Goal: Task Accomplishment & Management: Manage account settings

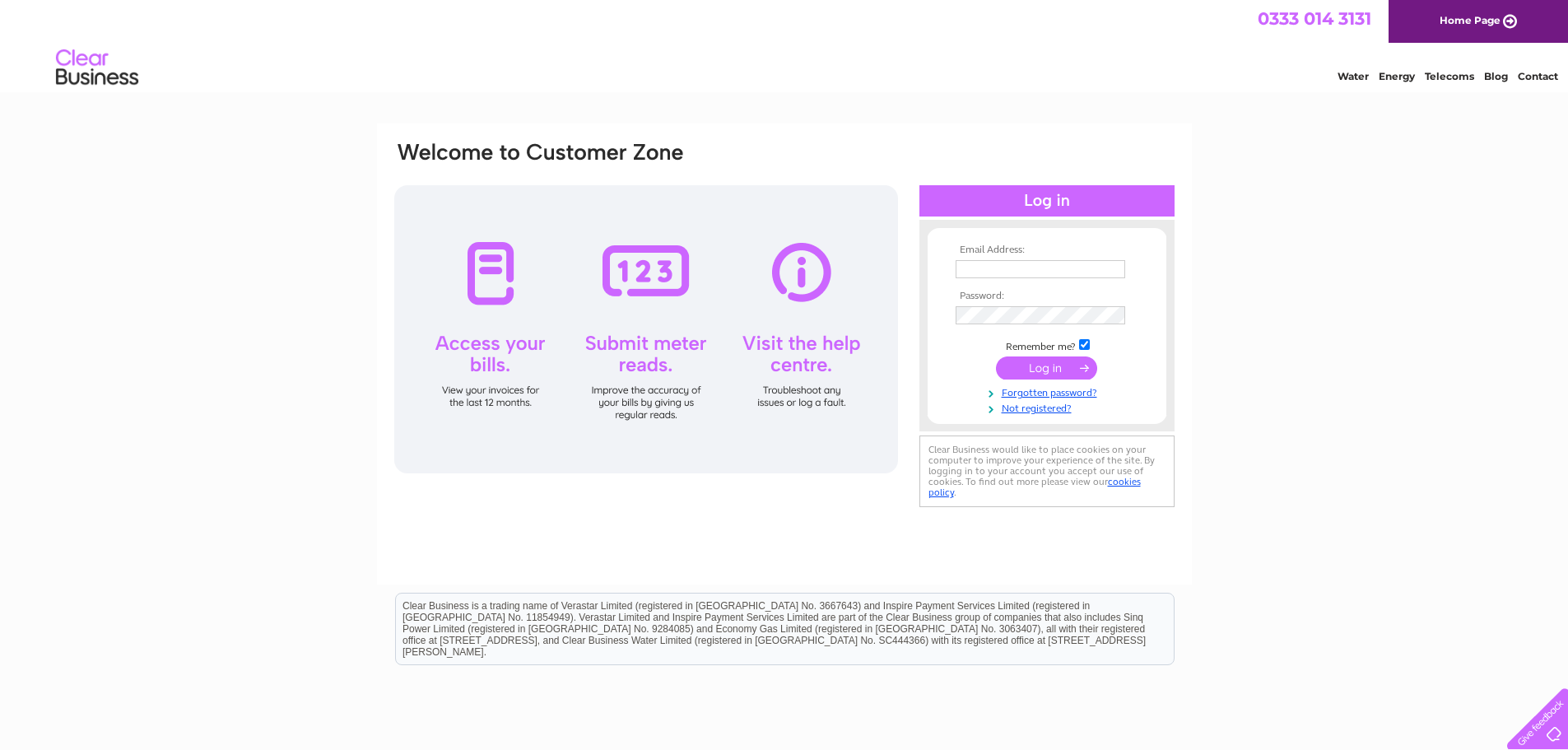
type input "accounts@surcotech.co.uk"
click at [1045, 367] on input "submit" at bounding box center [1046, 368] width 101 height 23
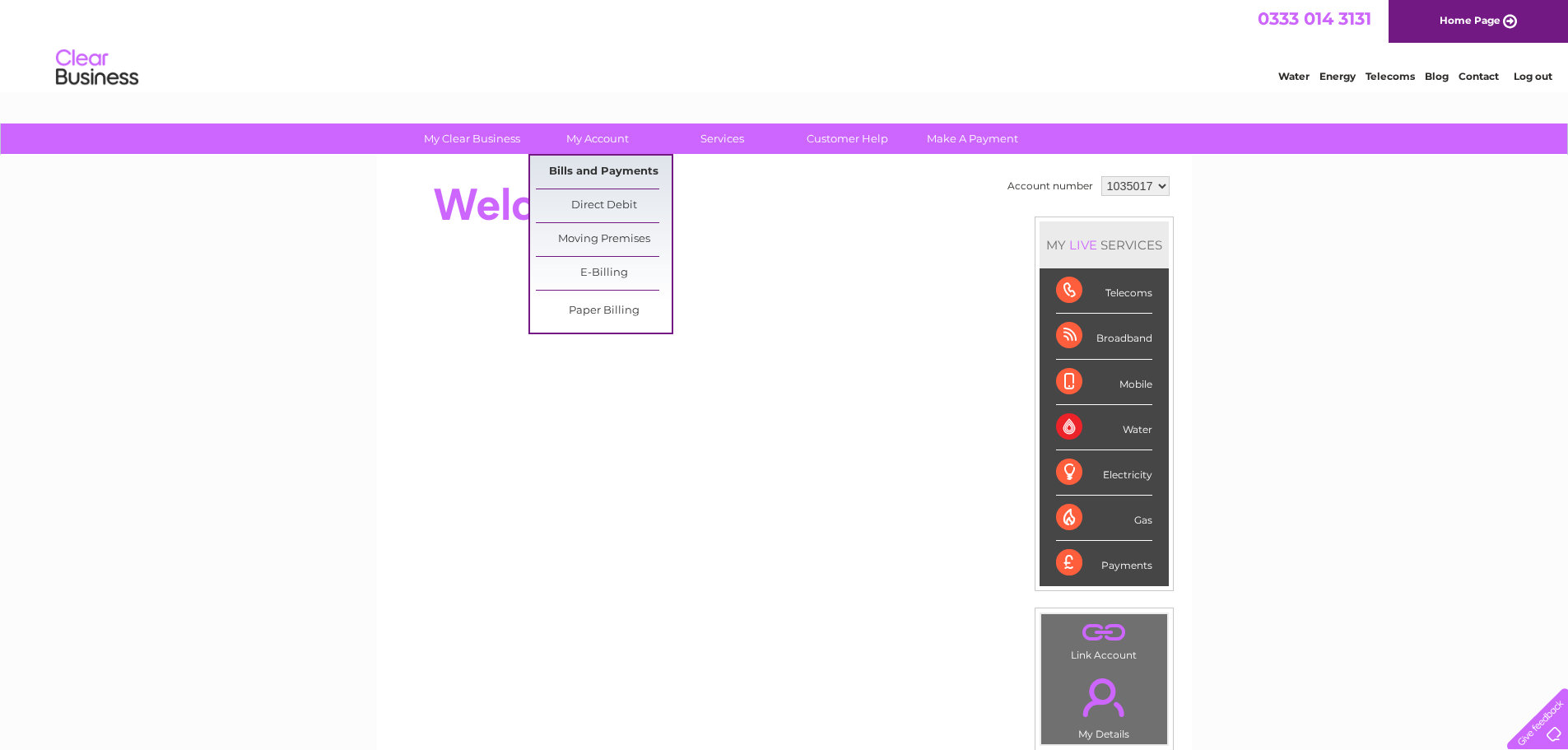
click at [586, 171] on link "Bills and Payments" at bounding box center [604, 171] width 136 height 33
click at [590, 173] on link "Bills and Payments" at bounding box center [604, 171] width 136 height 33
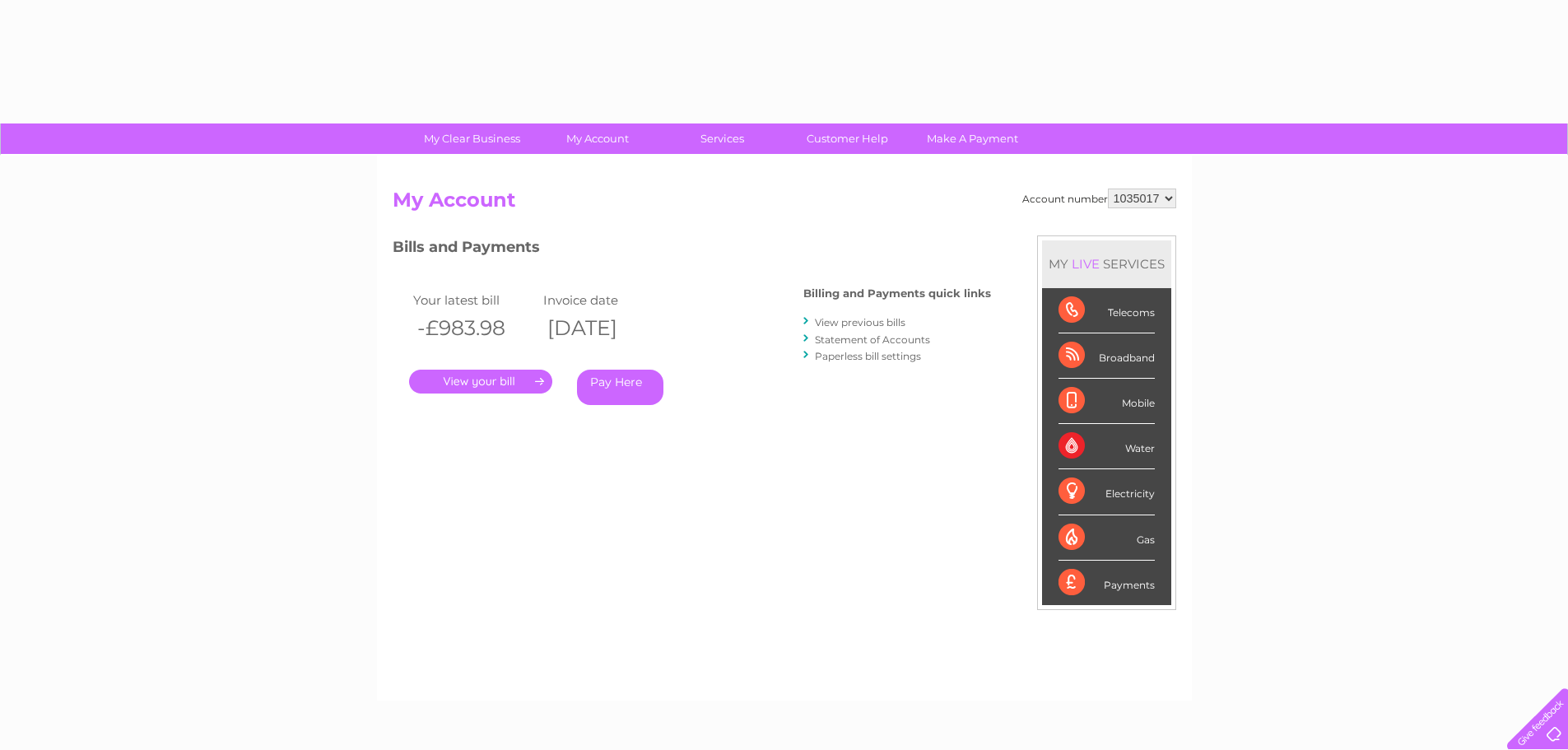
click at [1133, 195] on select "1035017 1083497 1136609" at bounding box center [1142, 198] width 68 height 20
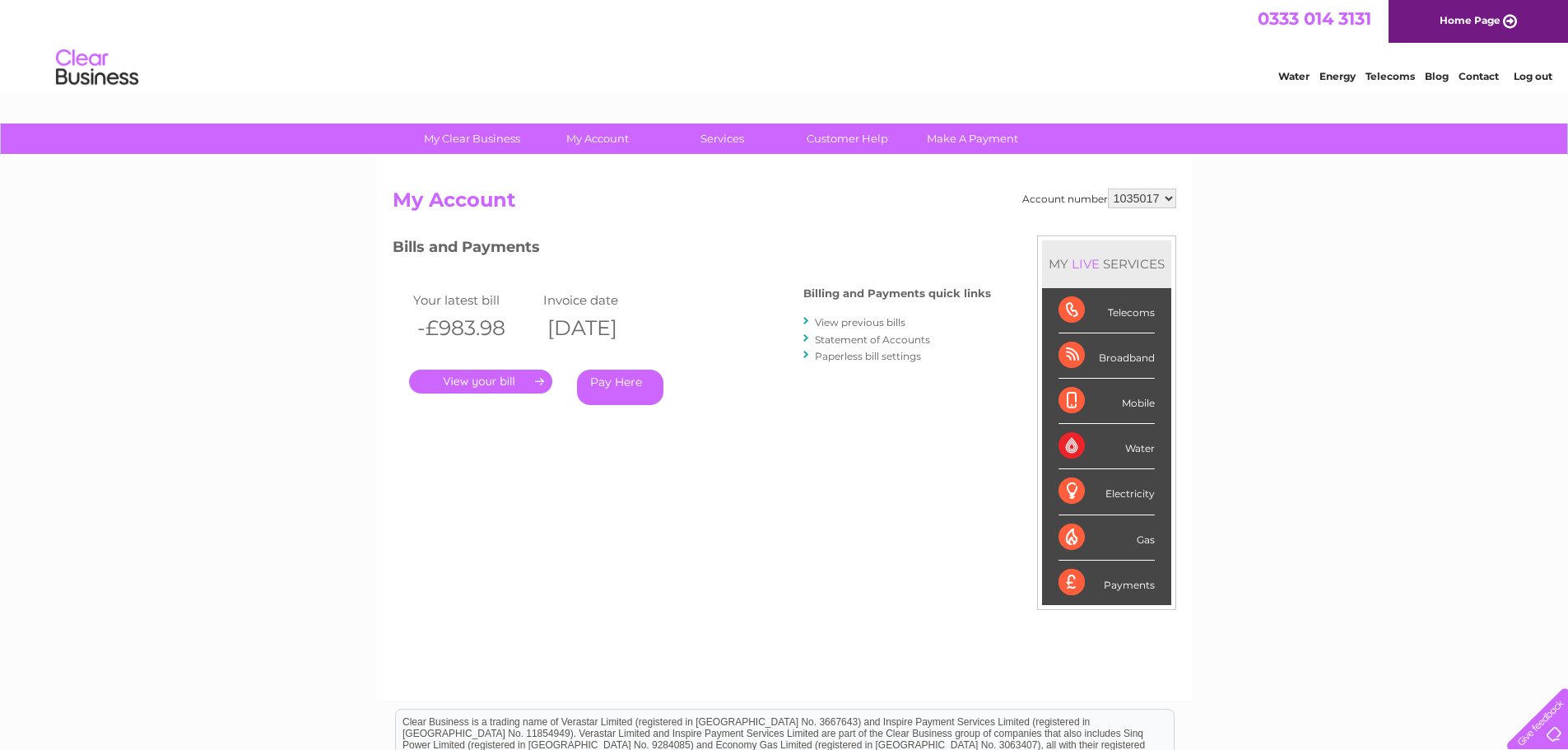
select select "1083497"
click at [1108, 188] on select "1035017 1083497 1136609" at bounding box center [1142, 198] width 68 height 20
click at [488, 387] on link "." at bounding box center [480, 381] width 143 height 24
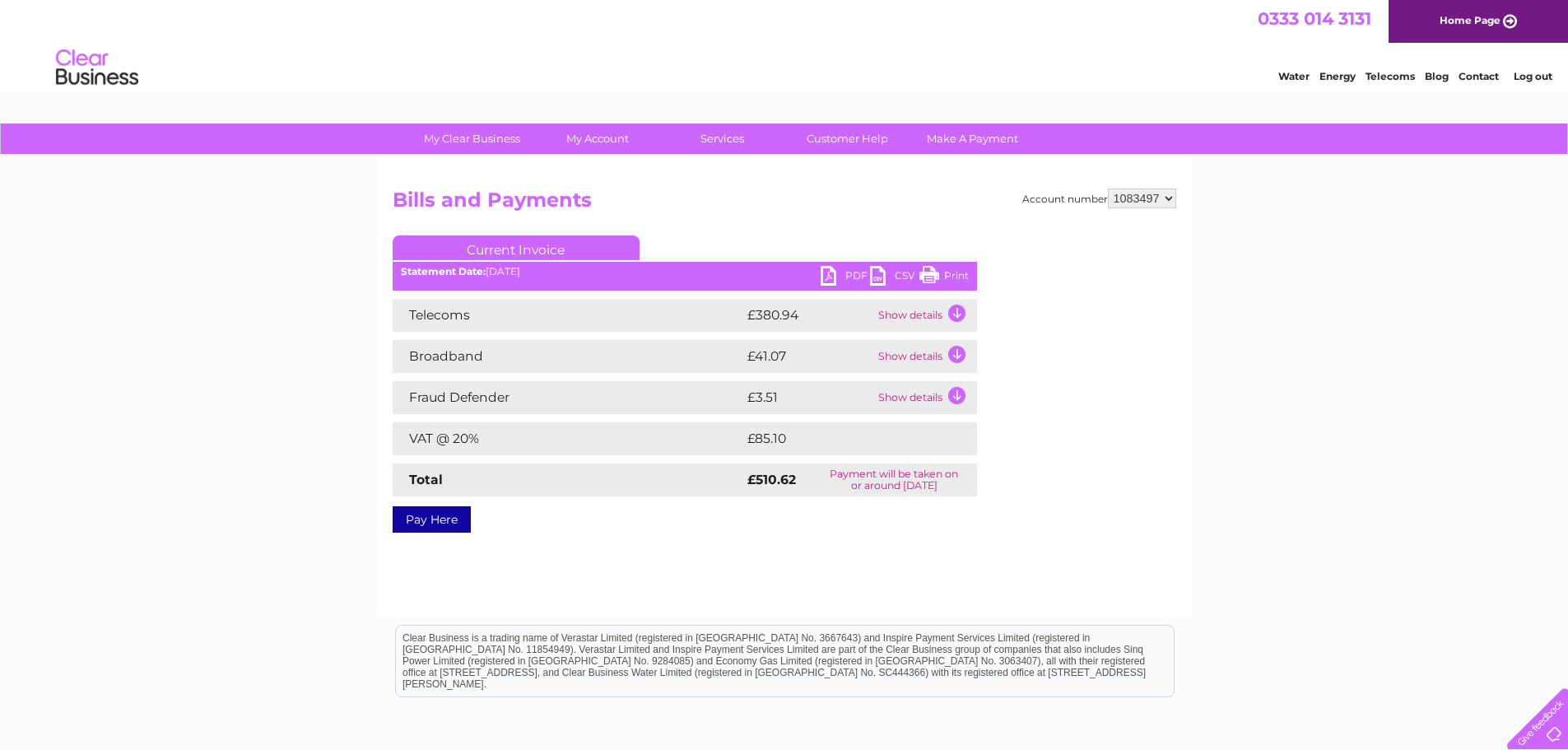
click at [839, 276] on link "PDF" at bounding box center [845, 278] width 49 height 24
click at [955, 318] on td "Show details" at bounding box center [925, 315] width 103 height 33
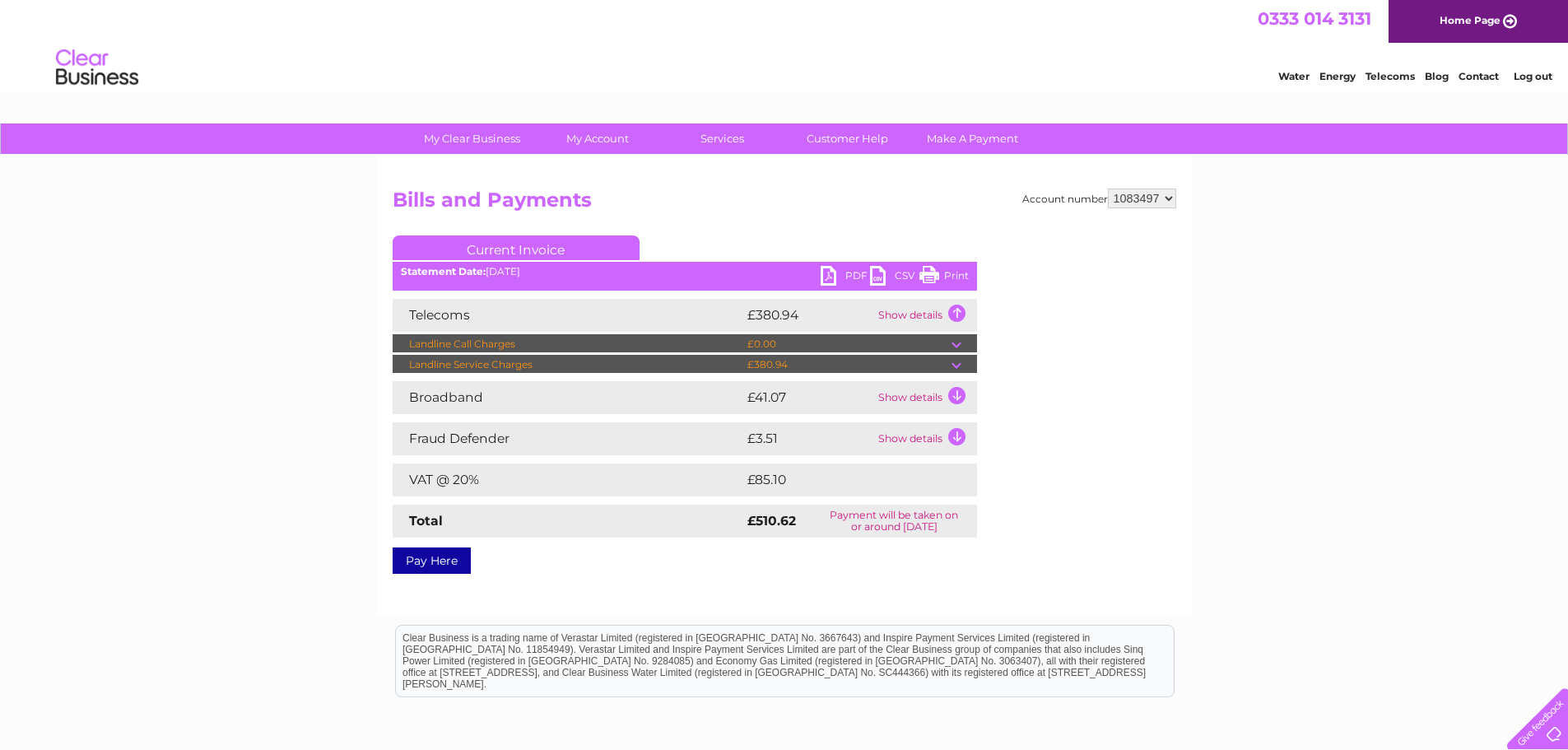
click at [1139, 199] on select "1035017 1083497 1136609" at bounding box center [1142, 198] width 68 height 20
select select "1136609"
click at [1108, 188] on select "1035017 1083497 1136609" at bounding box center [1142, 198] width 68 height 20
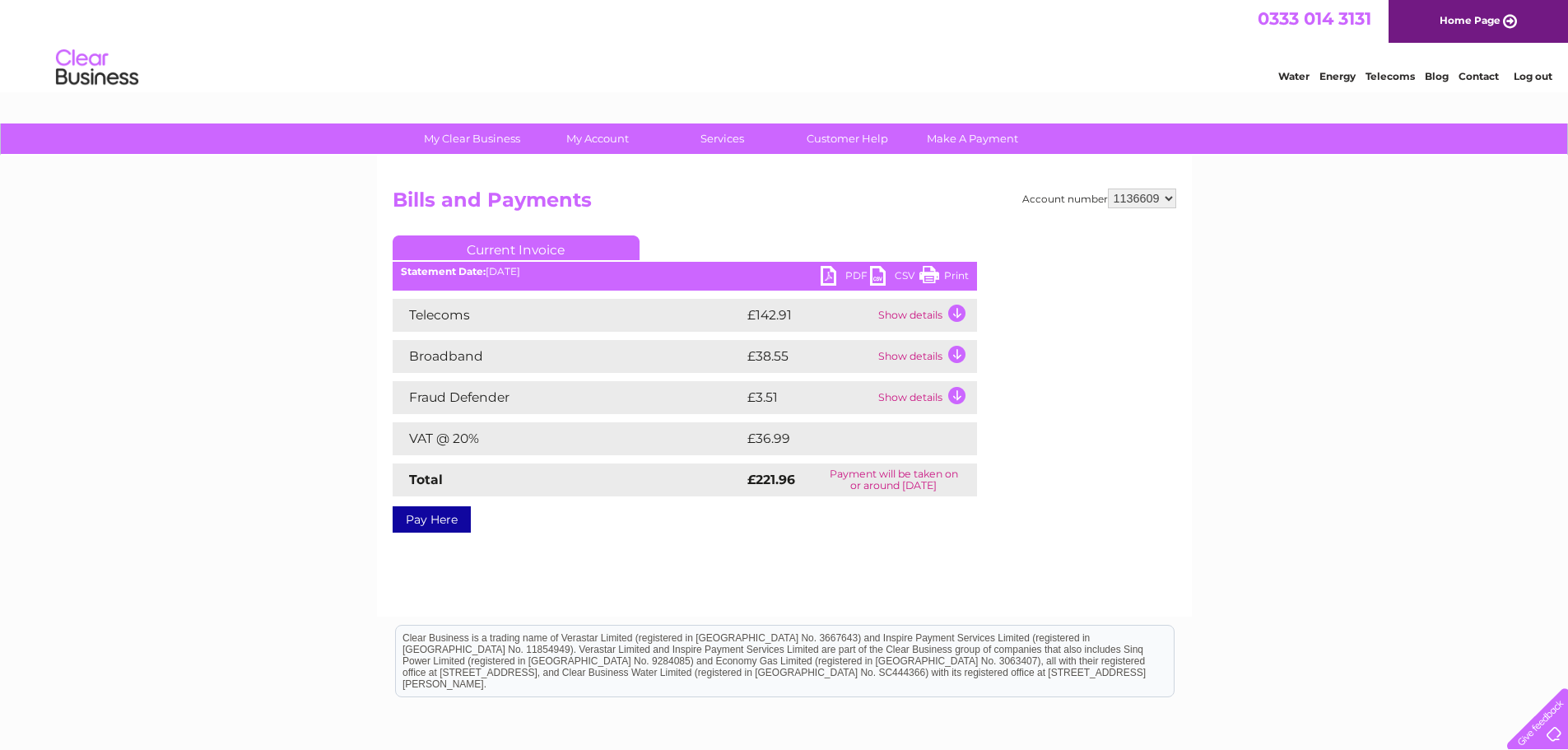
click at [838, 270] on link "PDF" at bounding box center [845, 278] width 49 height 24
